Goal: Information Seeking & Learning: Find contact information

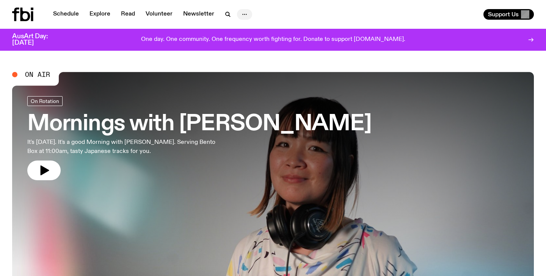
click at [242, 16] on icon "button" at bounding box center [244, 14] width 9 height 9
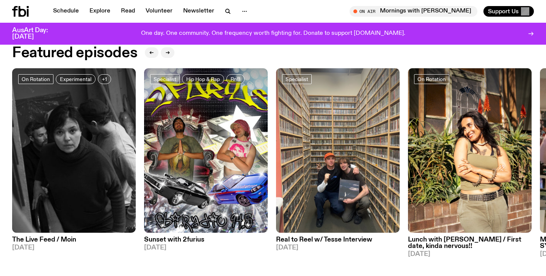
scroll to position [350, 0]
click at [72, 151] on img at bounding box center [74, 151] width 124 height 165
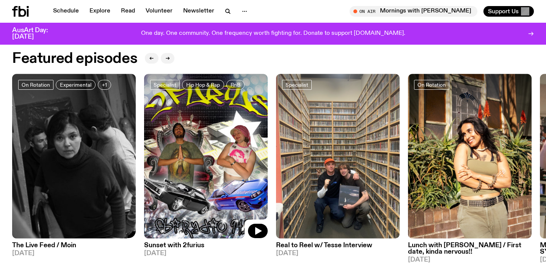
scroll to position [344, 0]
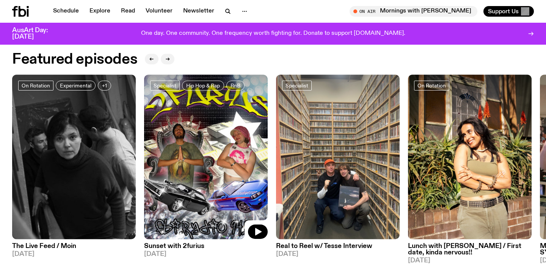
click at [195, 154] on img at bounding box center [206, 157] width 124 height 165
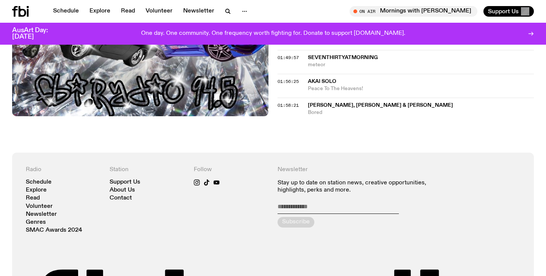
scroll to position [935, 0]
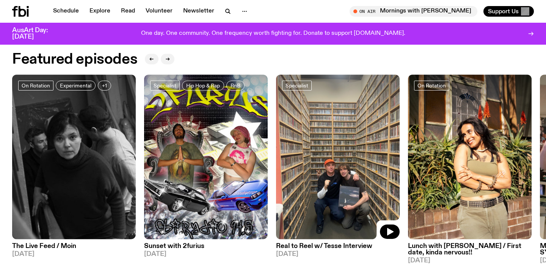
scroll to position [353, 0]
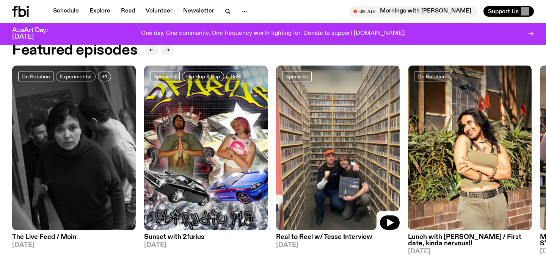
click at [339, 166] on img at bounding box center [338, 148] width 124 height 165
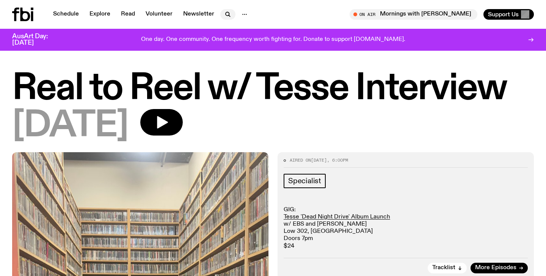
click at [223, 13] on icon "button" at bounding box center [227, 14] width 9 height 9
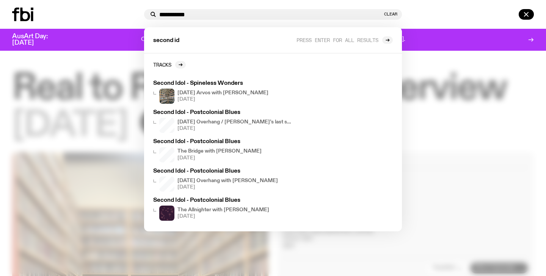
type input "**********"
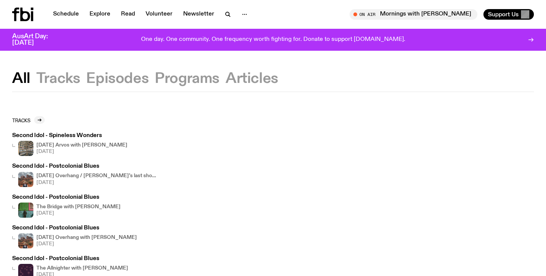
click at [99, 148] on div "[DATE] Arvos with [PERSON_NAME] [DATE]" at bounding box center [81, 148] width 91 height 15
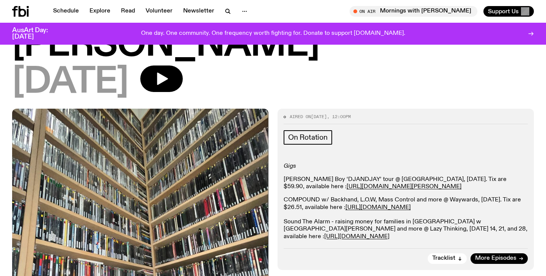
scroll to position [71, 0]
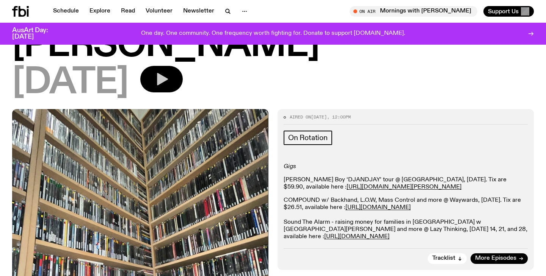
click at [183, 82] on button "button" at bounding box center [161, 79] width 42 height 27
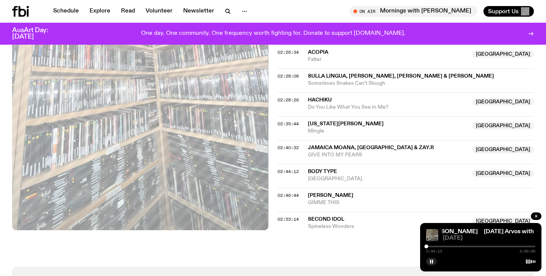
scroll to position [1050, 0]
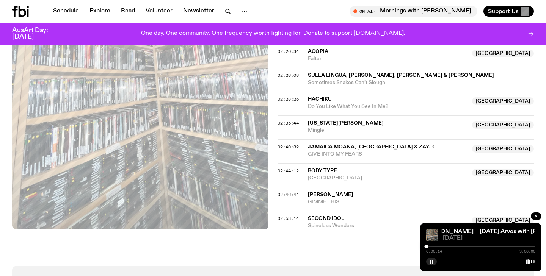
click at [301, 221] on div "02:53:14 Second Idol NSW Spineless Wonders [GEOGRAPHIC_DATA]" at bounding box center [406, 220] width 256 height 19
click at [322, 221] on span "Second Idol" at bounding box center [326, 218] width 36 height 5
drag, startPoint x: 428, startPoint y: 248, endPoint x: 443, endPoint y: 249, distance: 14.9
click at [443, 249] on div "0:00:19 3:00:00" at bounding box center [480, 249] width 109 height 9
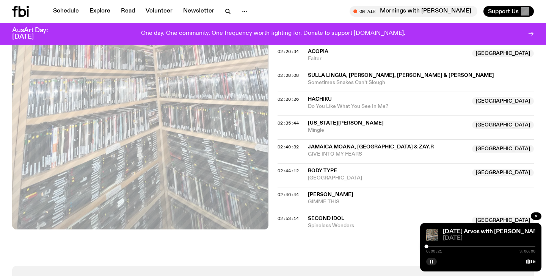
drag, startPoint x: 428, startPoint y: 247, endPoint x: 450, endPoint y: 249, distance: 22.4
click at [450, 249] on div "0:00:21 3:00:00" at bounding box center [480, 249] width 109 height 9
click at [456, 247] on div at bounding box center [480, 247] width 109 height 2
click at [512, 246] on div at bounding box center [480, 247] width 109 height 2
click at [520, 247] on div at bounding box center [480, 247] width 109 height 2
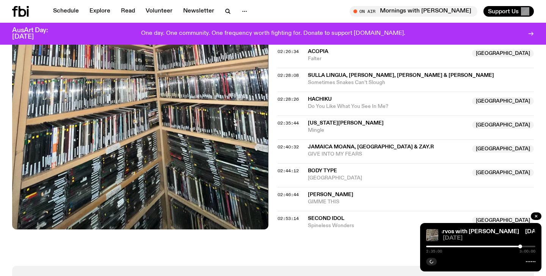
click at [523, 247] on div at bounding box center [480, 247] width 109 height 2
click at [525, 247] on div at bounding box center [480, 247] width 109 height 2
click at [528, 246] on div at bounding box center [480, 247] width 109 height 2
click at [529, 246] on div at bounding box center [480, 247] width 109 height 2
click at [530, 246] on div at bounding box center [530, 247] width 4 height 4
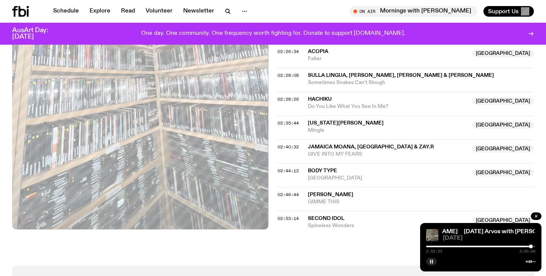
click at [431, 263] on icon "button" at bounding box center [431, 262] width 5 height 5
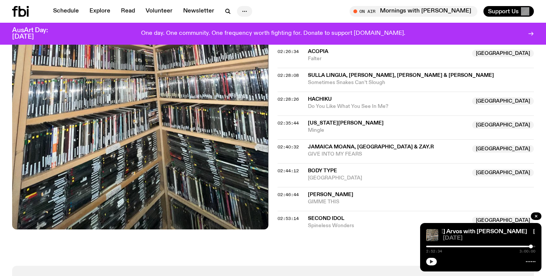
click at [241, 13] on icon "button" at bounding box center [244, 11] width 9 height 9
click at [241, 41] on link "Contact" at bounding box center [245, 40] width 38 height 11
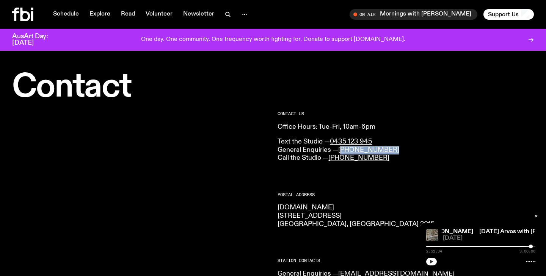
drag, startPoint x: 393, startPoint y: 150, endPoint x: 382, endPoint y: 141, distance: 13.8
click at [342, 149] on p "Text the Studio — 0435 123 945 General Enquiries — [PHONE_NUMBER] Call the Stud…" at bounding box center [406, 150] width 256 height 25
click at [433, 130] on p "Office Hours: Tue-Fri, 10am-6pm" at bounding box center [406, 127] width 256 height 8
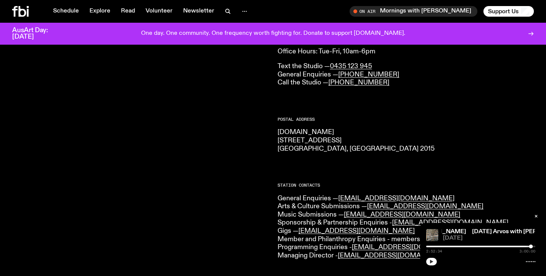
scroll to position [84, 0]
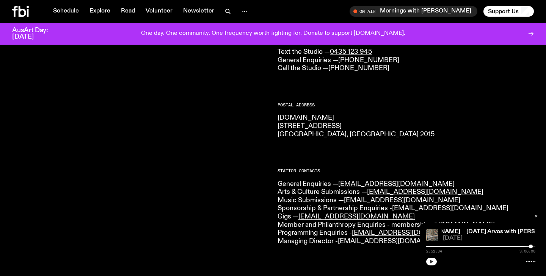
click at [536, 217] on icon "button" at bounding box center [536, 216] width 5 height 5
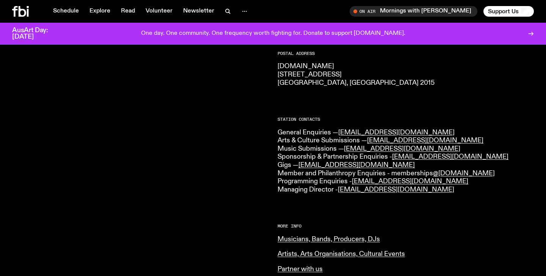
scroll to position [136, 0]
drag, startPoint x: 441, startPoint y: 192, endPoint x: 340, endPoint y: 193, distance: 100.5
click at [340, 193] on p "General Enquiries — [EMAIL_ADDRESS][DOMAIN_NAME] Arts & Culture Submissions — […" at bounding box center [406, 162] width 256 height 66
copy link "[EMAIL_ADDRESS][DOMAIN_NAME]"
click at [130, 10] on link "Read" at bounding box center [127, 11] width 23 height 11
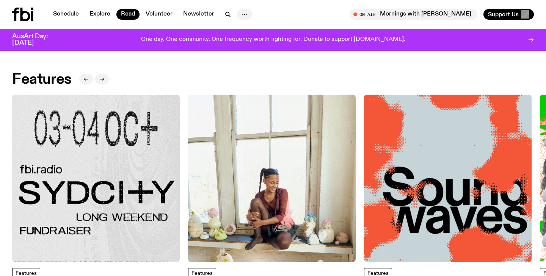
click at [240, 16] on icon "button" at bounding box center [244, 14] width 9 height 9
click at [249, 41] on link "Contact" at bounding box center [245, 43] width 38 height 11
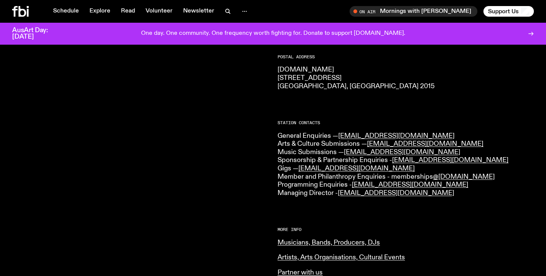
scroll to position [142, 0]
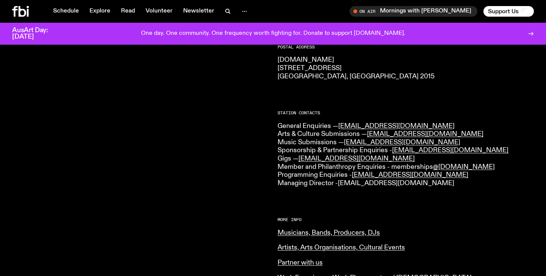
drag, startPoint x: 439, startPoint y: 183, endPoint x: 341, endPoint y: 184, distance: 98.2
click at [341, 184] on p "General Enquiries — [EMAIL_ADDRESS][DOMAIN_NAME] Arts & Culture Submissions — […" at bounding box center [406, 155] width 256 height 66
copy link "[EMAIL_ADDRESS][DOMAIN_NAME]"
drag, startPoint x: 404, startPoint y: 125, endPoint x: 340, endPoint y: 125, distance: 63.7
click at [340, 125] on p "General Enquiries — [EMAIL_ADDRESS][DOMAIN_NAME] Arts & Culture Submissions — […" at bounding box center [406, 155] width 256 height 66
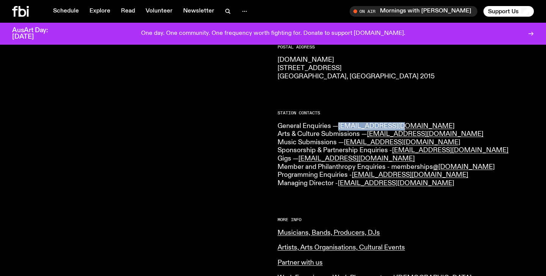
copy link "[EMAIL_ADDRESS][DOMAIN_NAME]"
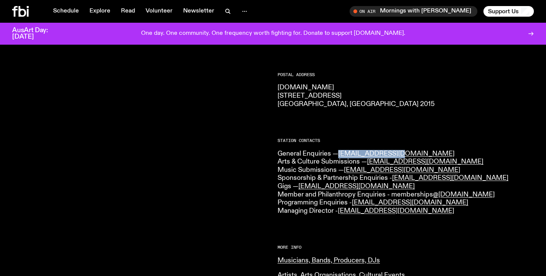
scroll to position [82, 0]
